Goal: Check status

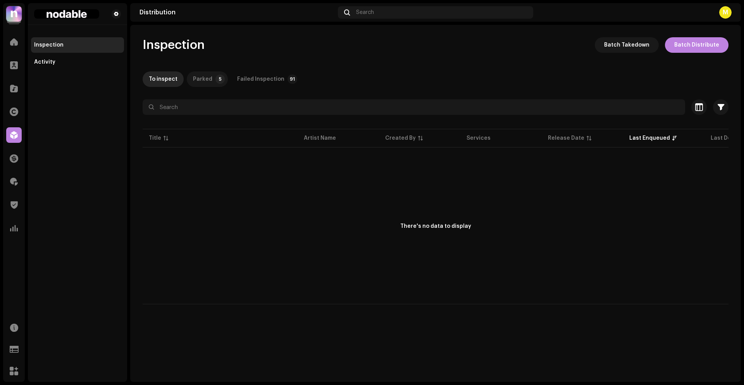
click at [201, 78] on div "Parked" at bounding box center [202, 79] width 19 height 16
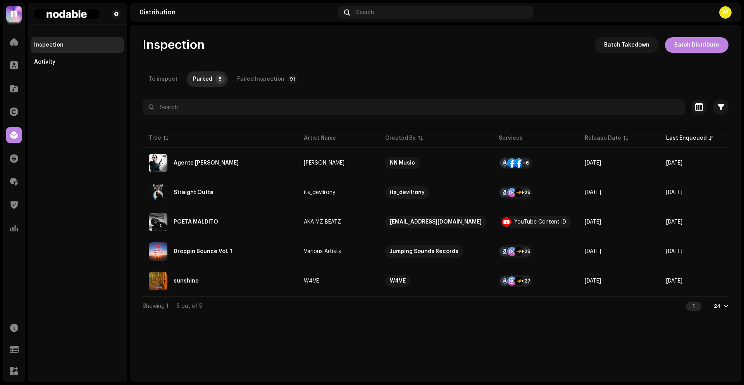
click at [160, 78] on div "To inspect" at bounding box center [163, 79] width 29 height 16
